Goal: Task Accomplishment & Management: Use online tool/utility

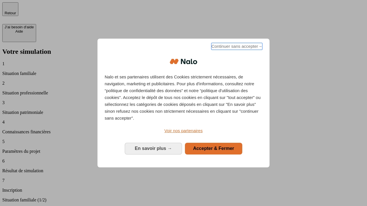
click at [236, 47] on span "Continuer sans accepter →" at bounding box center [236, 46] width 51 height 7
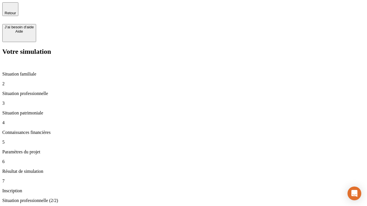
type input "30 000"
type input "1 000"
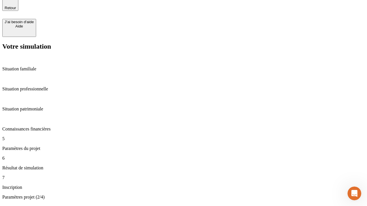
scroll to position [6, 0]
type input "65"
type input "5 000"
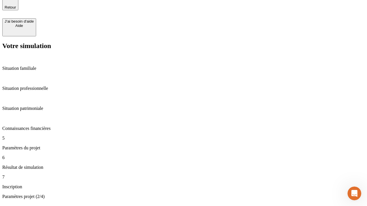
type input "640"
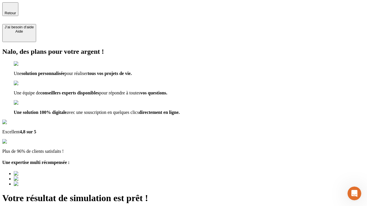
type input "[EMAIL_ADDRESS][DOMAIN_NAME]"
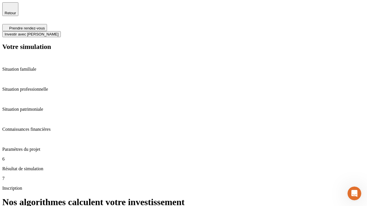
click at [58, 32] on span "Investir avec [PERSON_NAME]" at bounding box center [32, 34] width 54 height 4
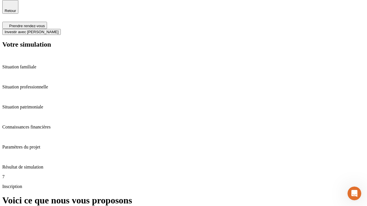
scroll to position [2, 0]
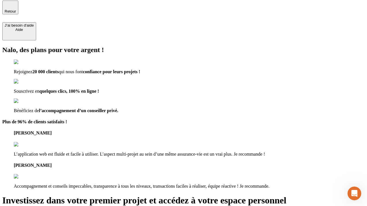
type input "[PERSON_NAME][EMAIL_ADDRESS][DOMAIN_NAME]"
